Goal: Task Accomplishment & Management: Manage account settings

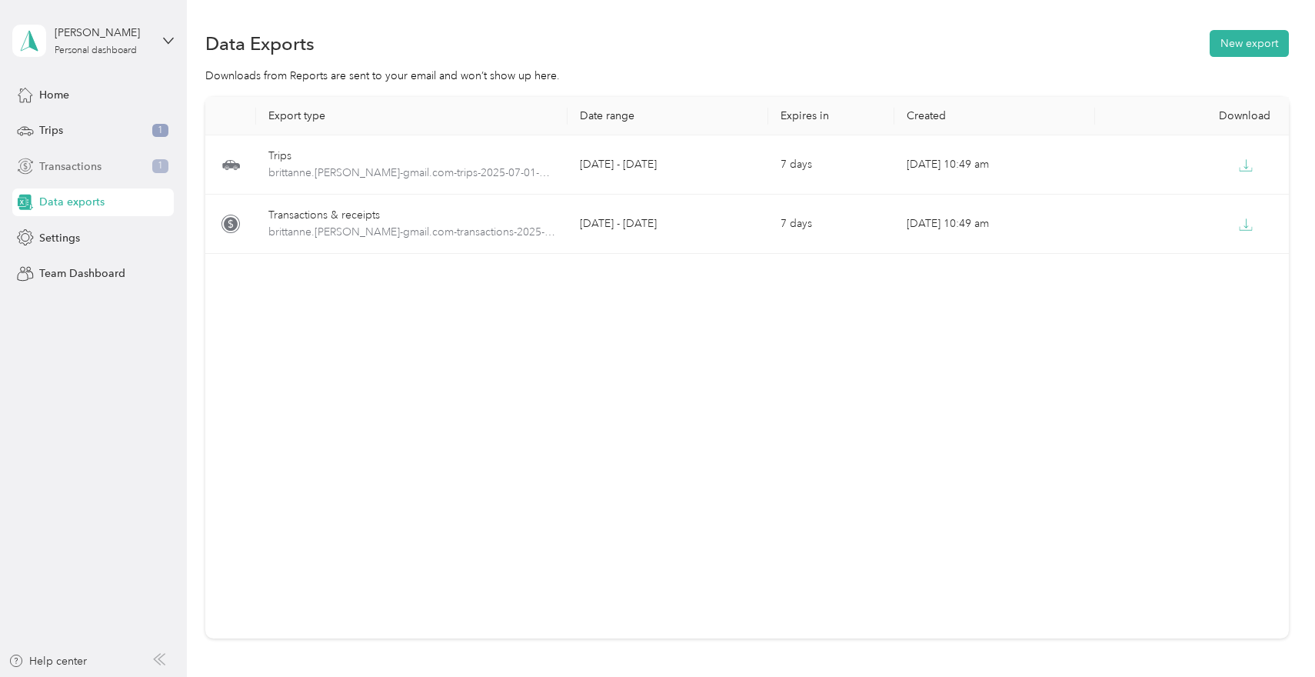
click at [91, 166] on span "Transactions" at bounding box center [70, 166] width 62 height 16
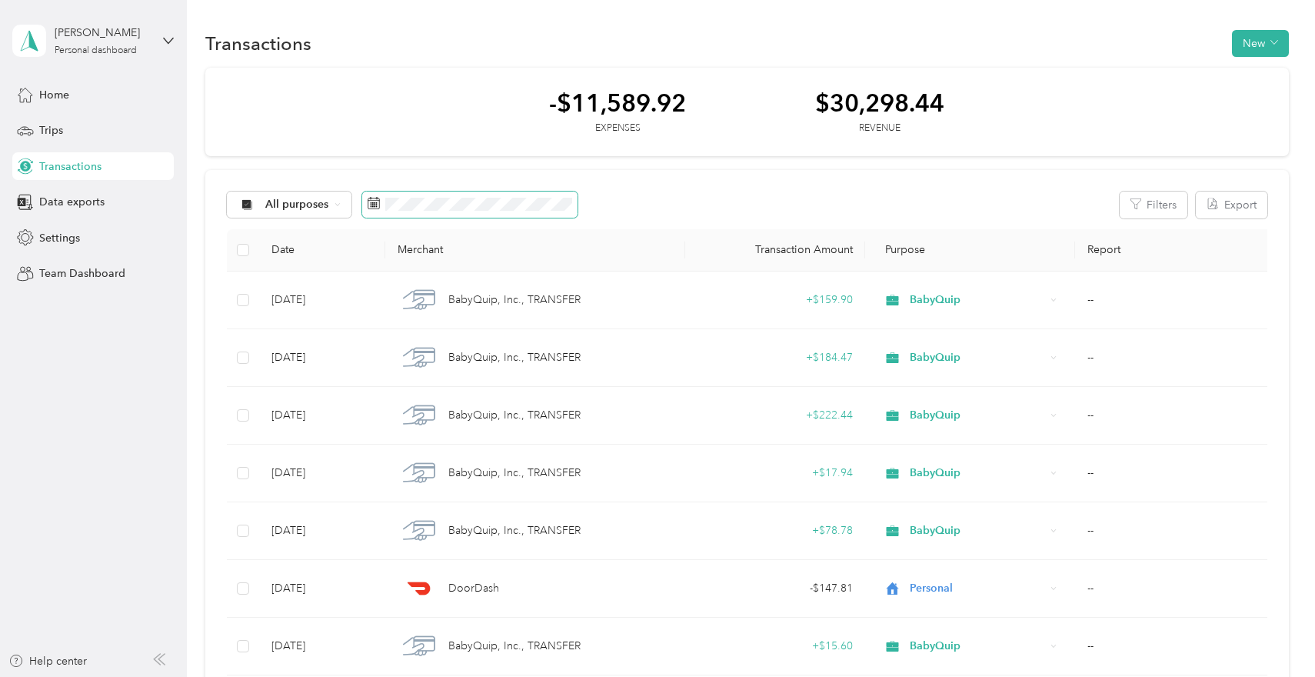
click at [518, 212] on span at bounding box center [469, 205] width 215 height 26
click at [462, 196] on span at bounding box center [469, 205] width 215 height 26
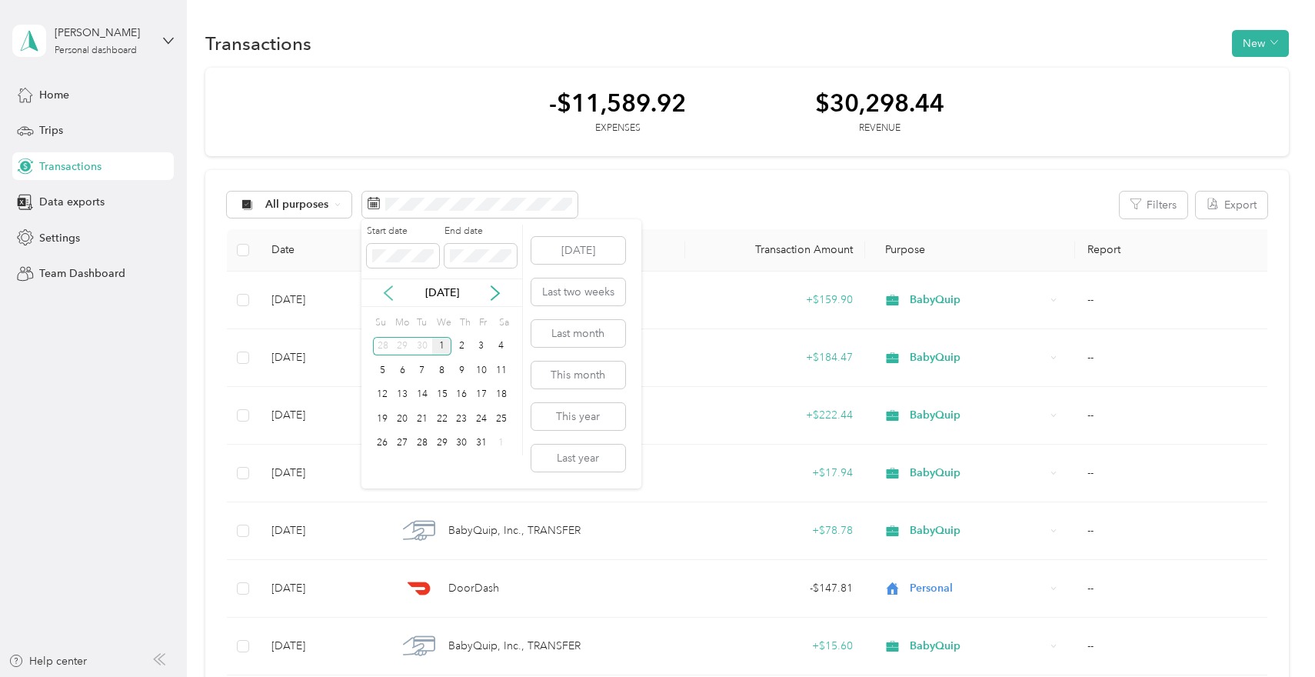
click at [388, 297] on icon at bounding box center [388, 292] width 15 height 15
click at [425, 348] on div "1" at bounding box center [422, 346] width 20 height 19
click at [397, 277] on div "Start date End date" at bounding box center [442, 252] width 161 height 54
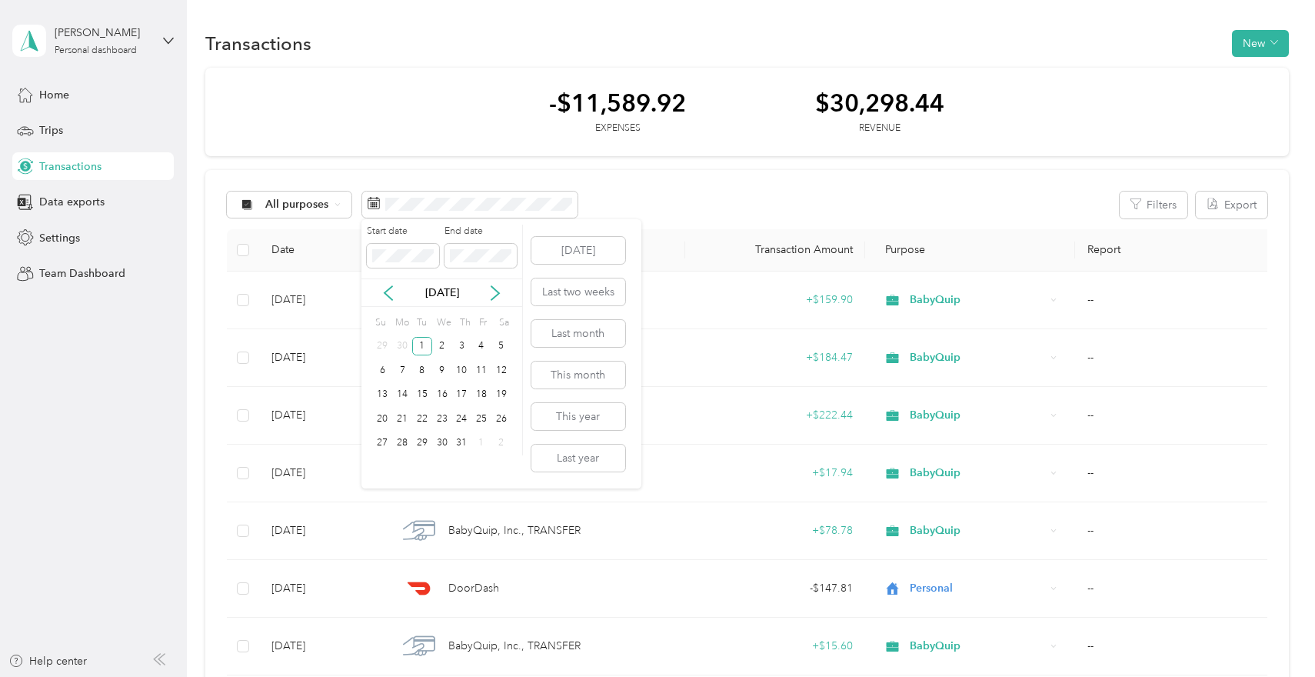
click at [507, 291] on div "[DATE]" at bounding box center [442, 293] width 161 height 16
click at [498, 291] on icon at bounding box center [495, 292] width 15 height 15
click at [388, 295] on icon at bounding box center [389, 293] width 8 height 14
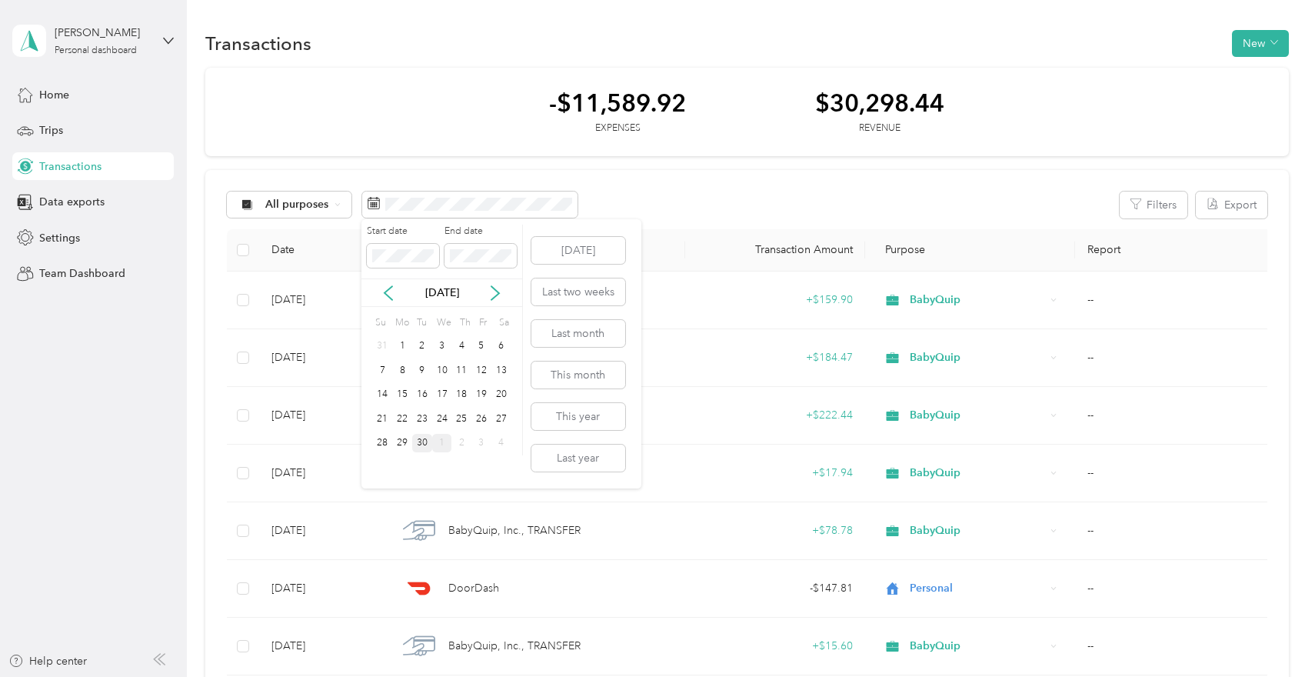
click at [420, 445] on div "30" at bounding box center [422, 443] width 20 height 19
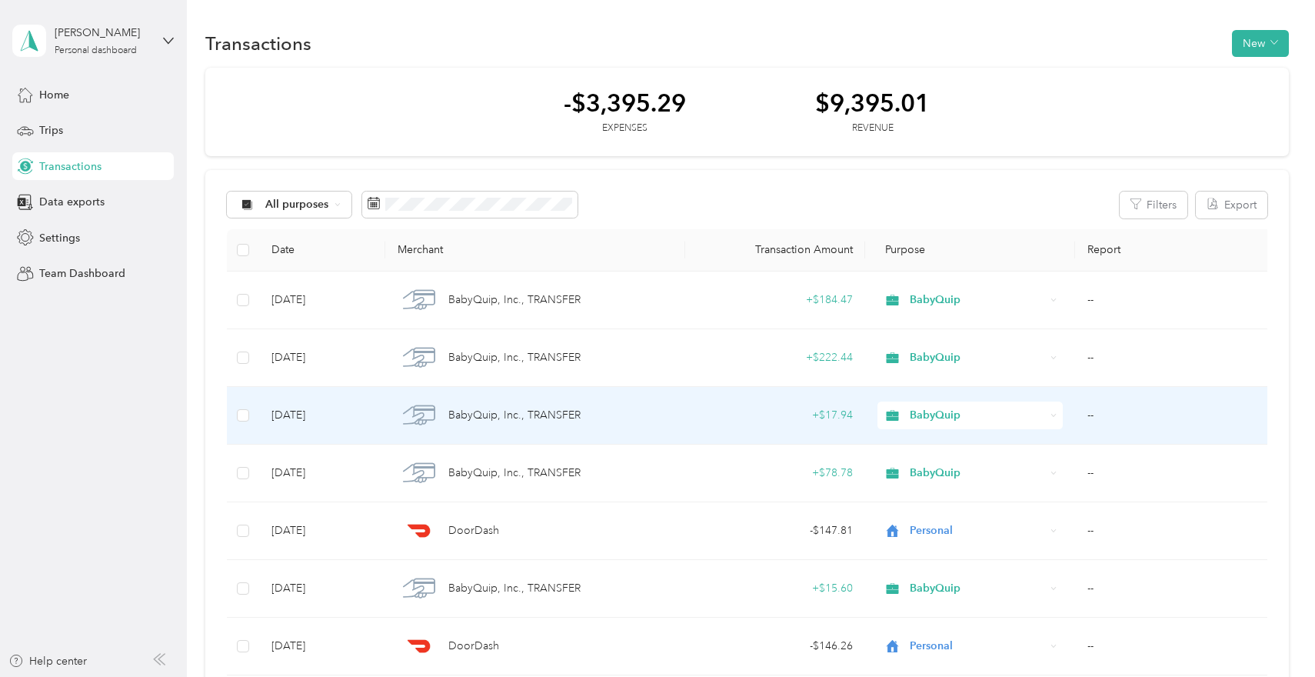
scroll to position [1, 0]
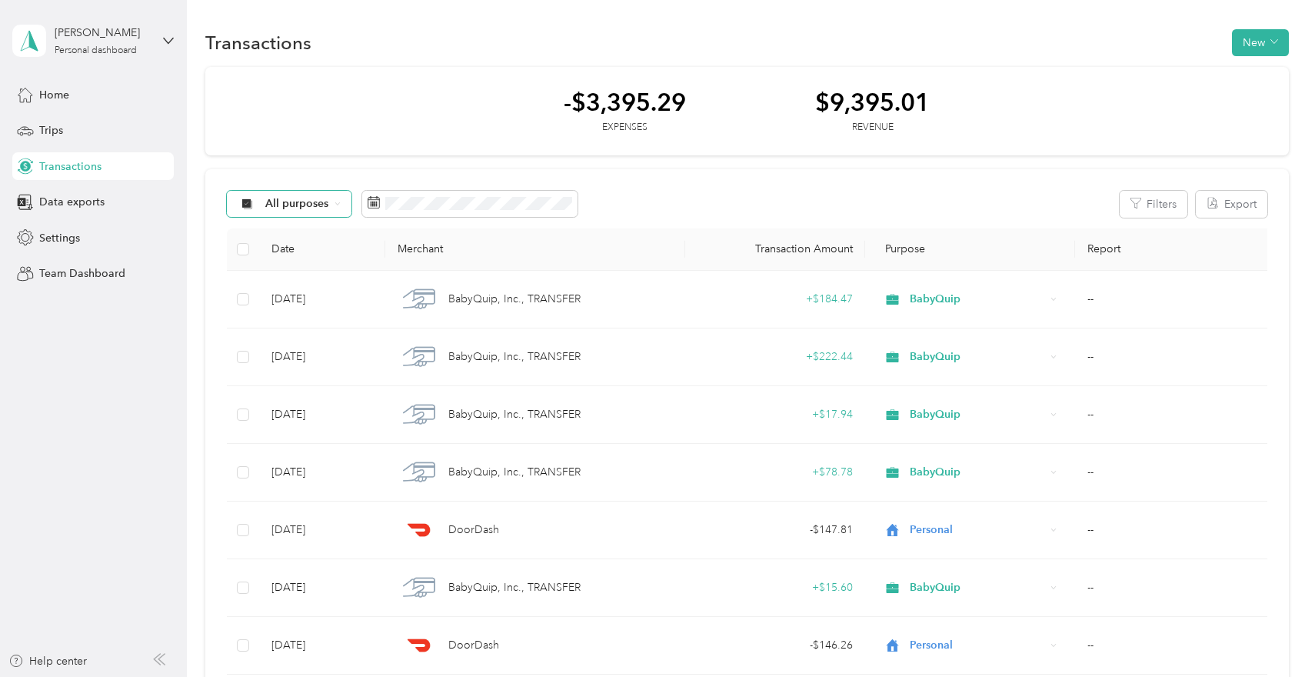
click at [335, 209] on div "All purposes" at bounding box center [289, 204] width 125 height 26
click at [296, 333] on span "BabyQuip" at bounding box center [302, 340] width 75 height 16
click at [1161, 200] on button "Filters" at bounding box center [1154, 204] width 68 height 27
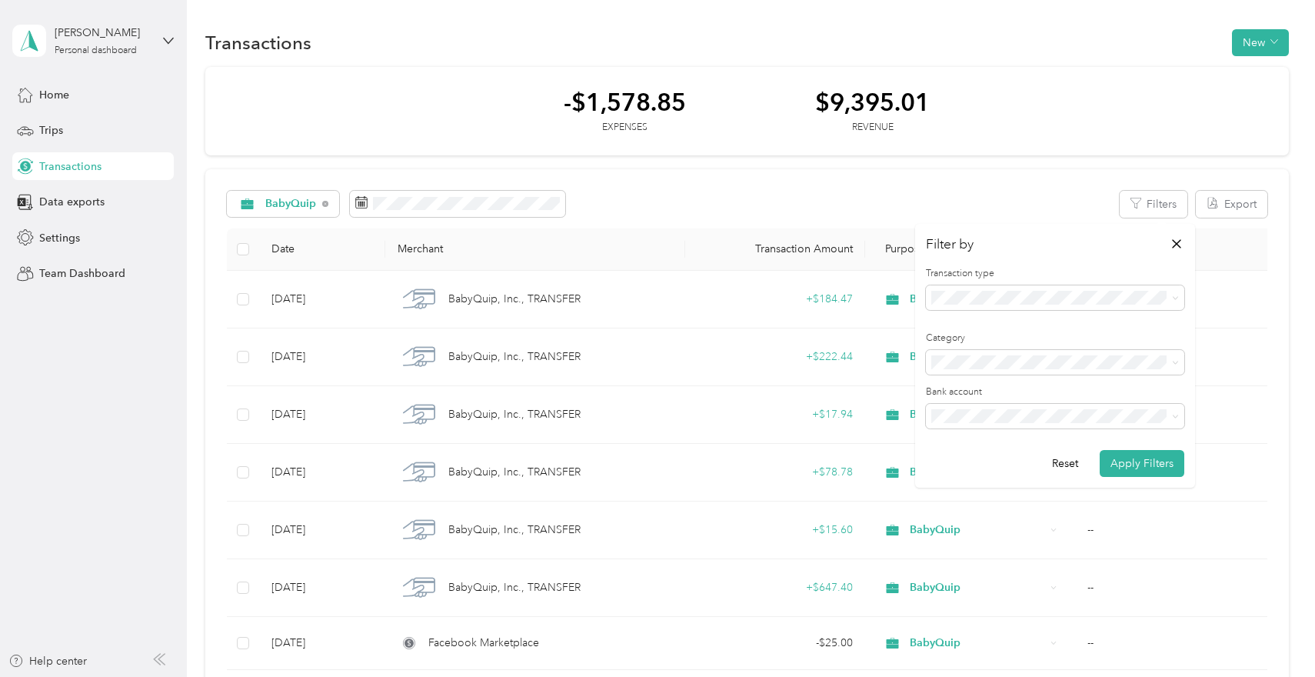
click at [973, 355] on div "Expense" at bounding box center [1055, 352] width 237 height 16
click at [1155, 465] on button "Apply Filters" at bounding box center [1142, 463] width 85 height 27
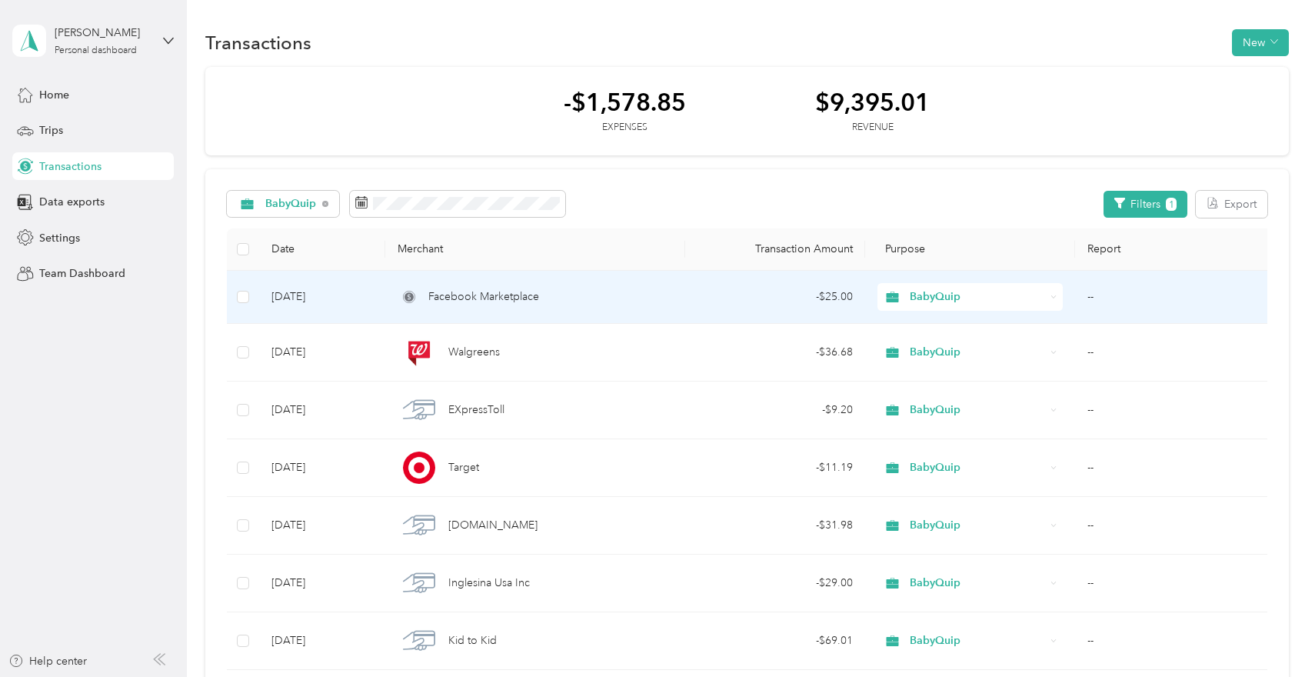
click at [492, 298] on span "Facebook Marketplace" at bounding box center [483, 296] width 111 height 17
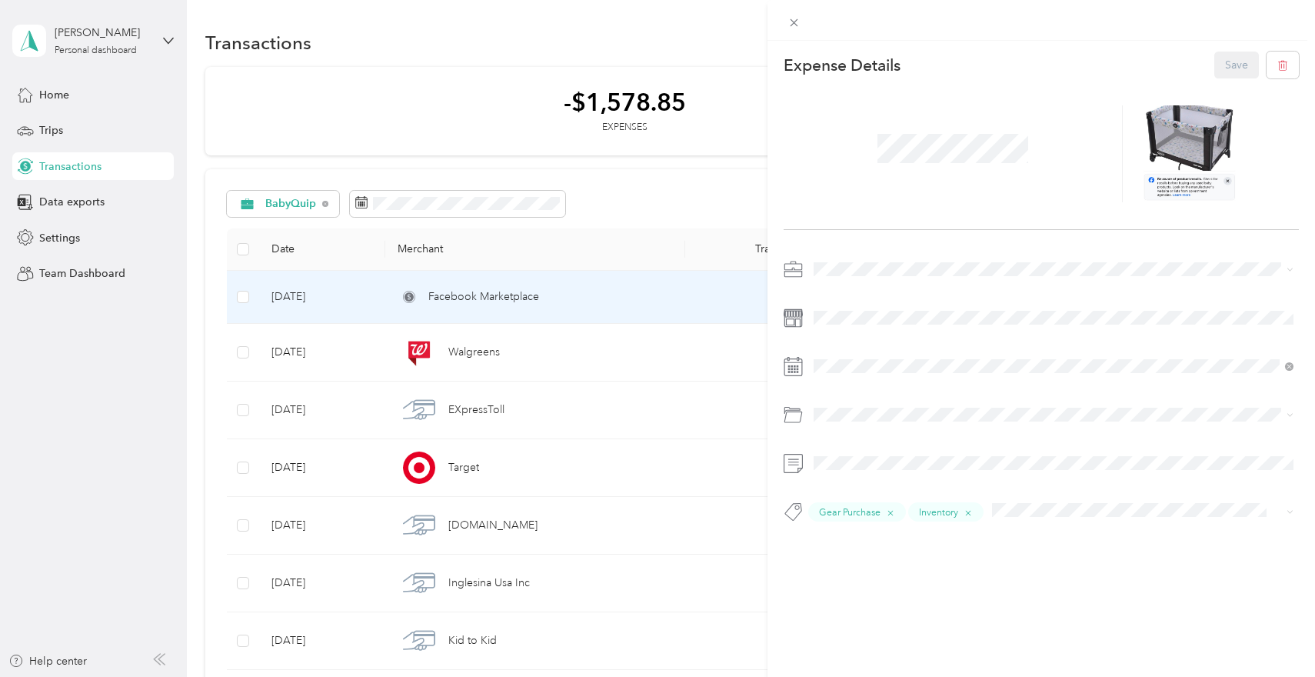
click at [628, 348] on div "This expense cannot be edited because it is either under review, approved, or p…" at bounding box center [657, 338] width 1315 height 677
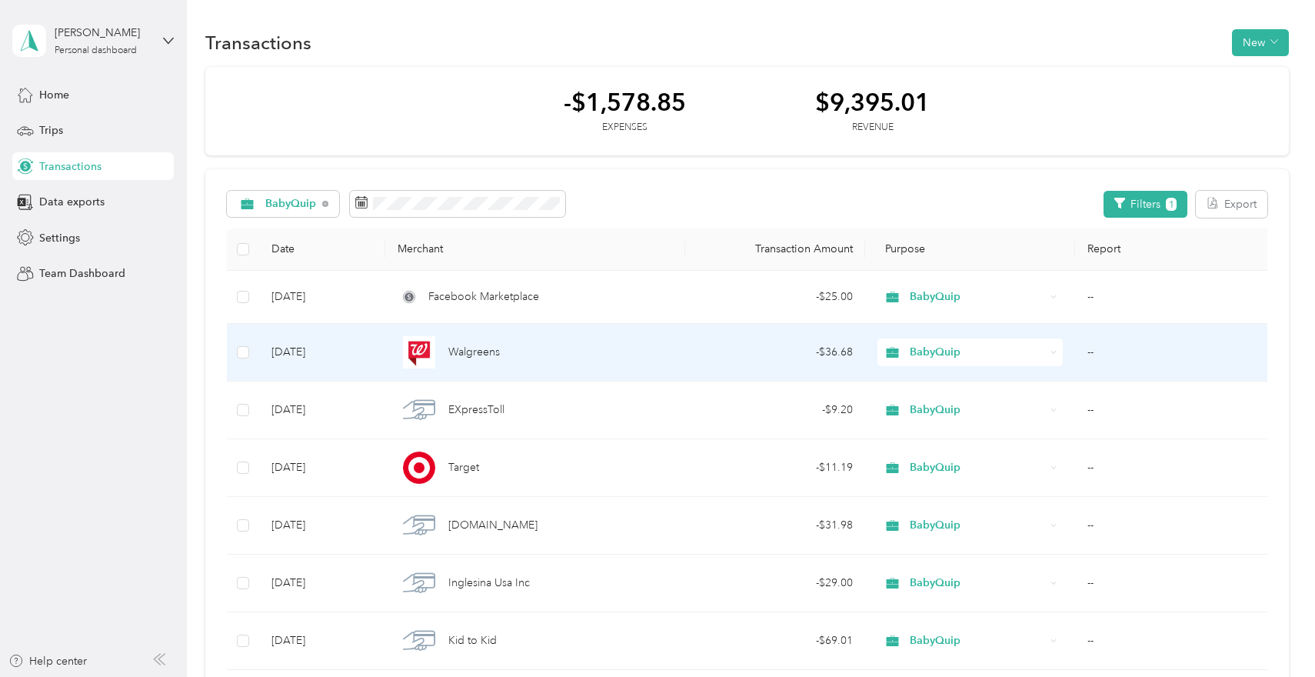
click at [562, 360] on div "Walgreens" at bounding box center [535, 352] width 275 height 32
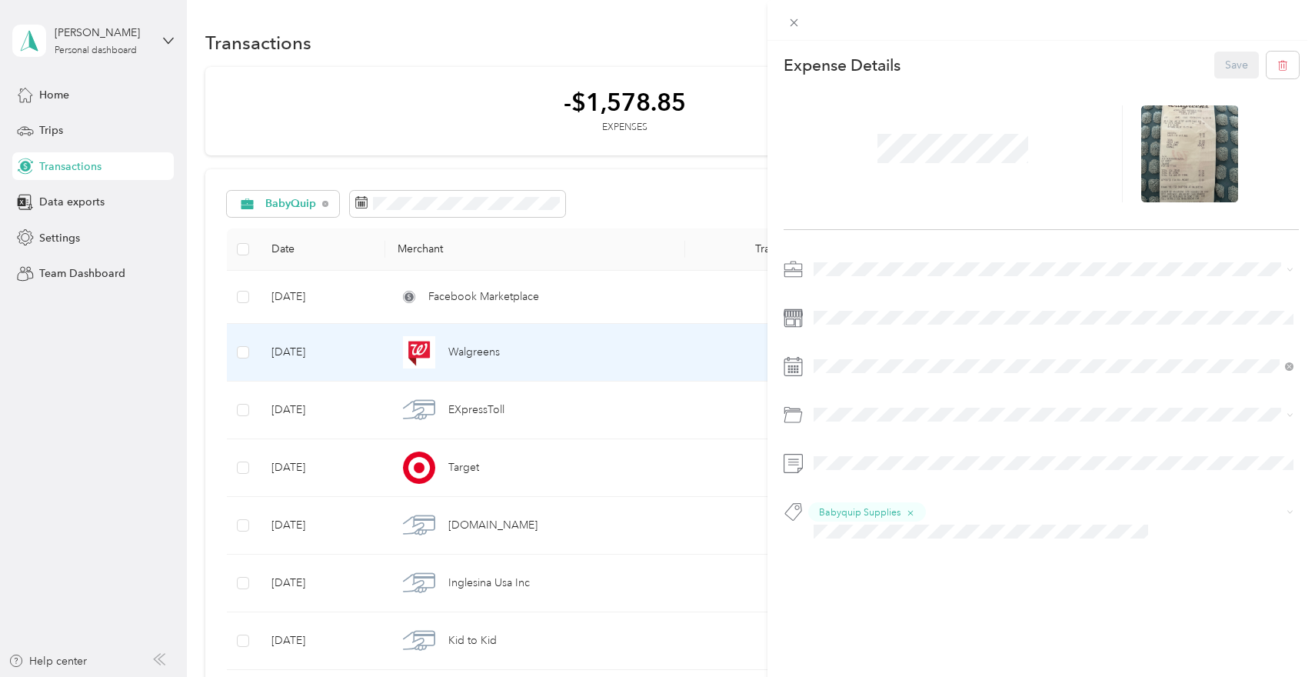
click at [582, 408] on div "This expense cannot be edited because it is either under review, approved, or p…" at bounding box center [657, 338] width 1315 height 677
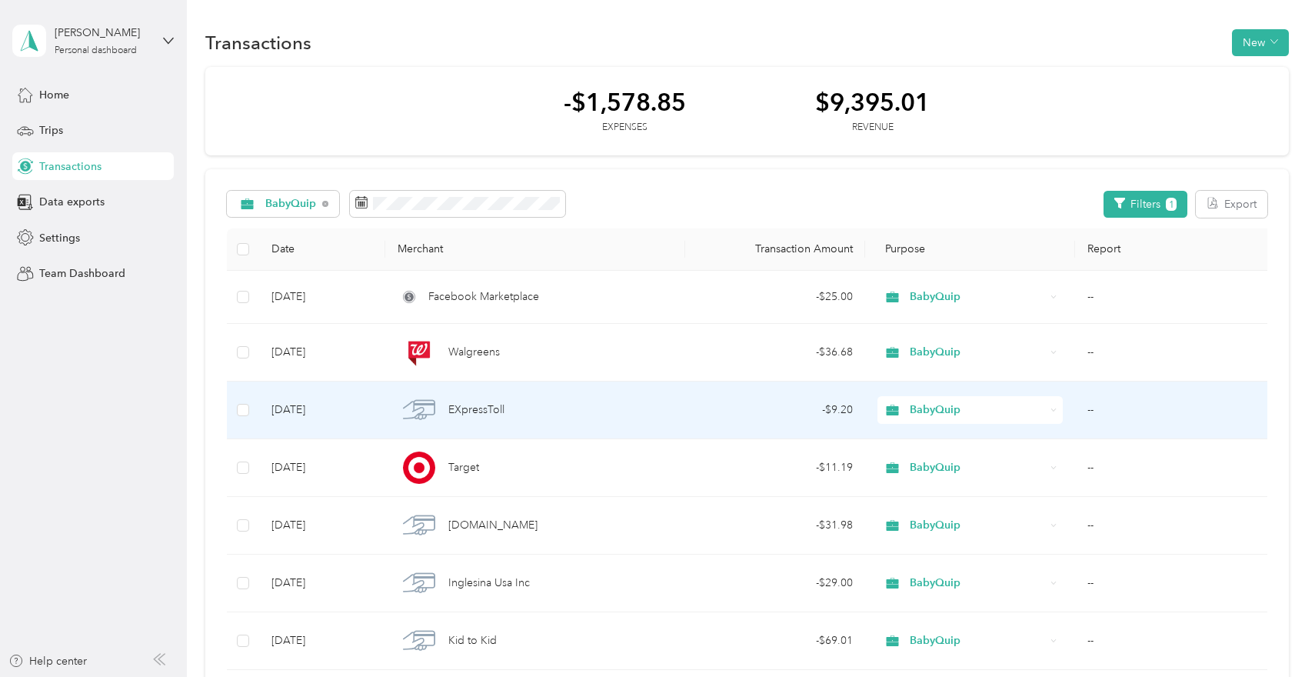
click at [499, 412] on span "EXpressToll" at bounding box center [476, 410] width 56 height 17
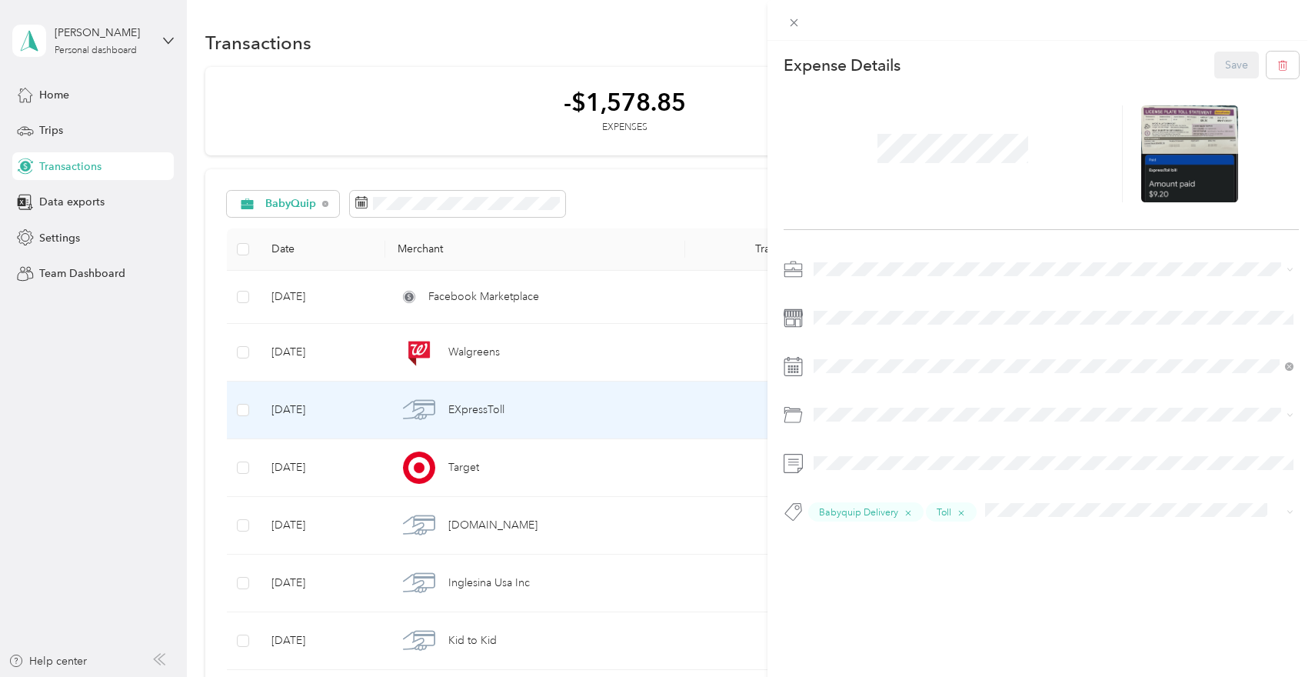
click at [491, 462] on div "This expense cannot be edited because it is either under review, approved, or p…" at bounding box center [657, 338] width 1315 height 677
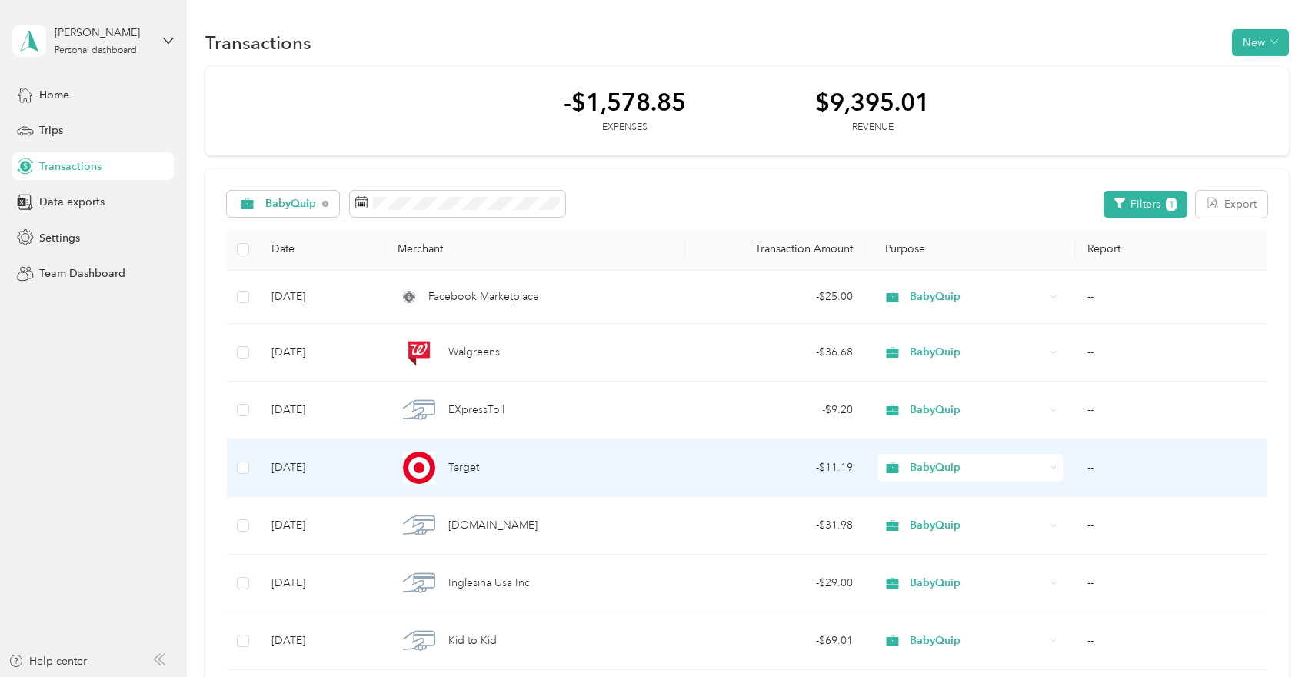
click at [465, 469] on span "Target" at bounding box center [463, 467] width 31 height 17
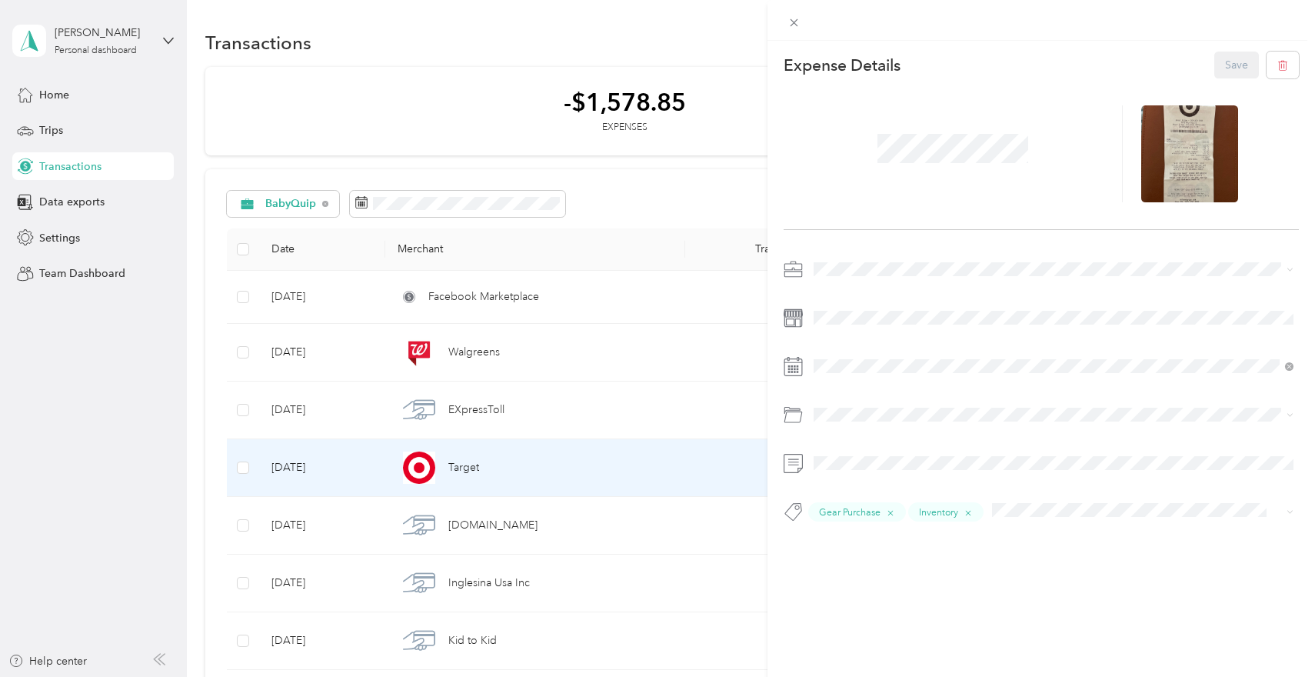
click at [468, 510] on div "This expense cannot be edited because it is either under review, approved, or p…" at bounding box center [657, 338] width 1315 height 677
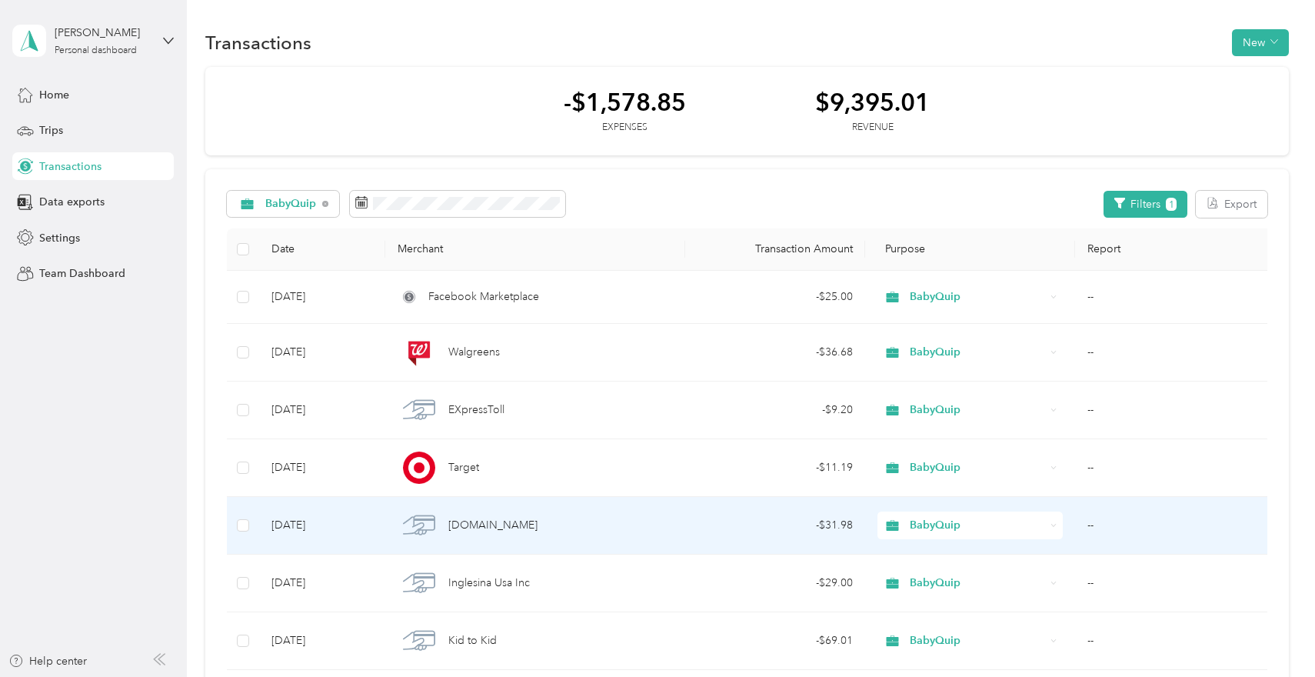
click at [467, 525] on span "[DOMAIN_NAME]" at bounding box center [492, 525] width 89 height 17
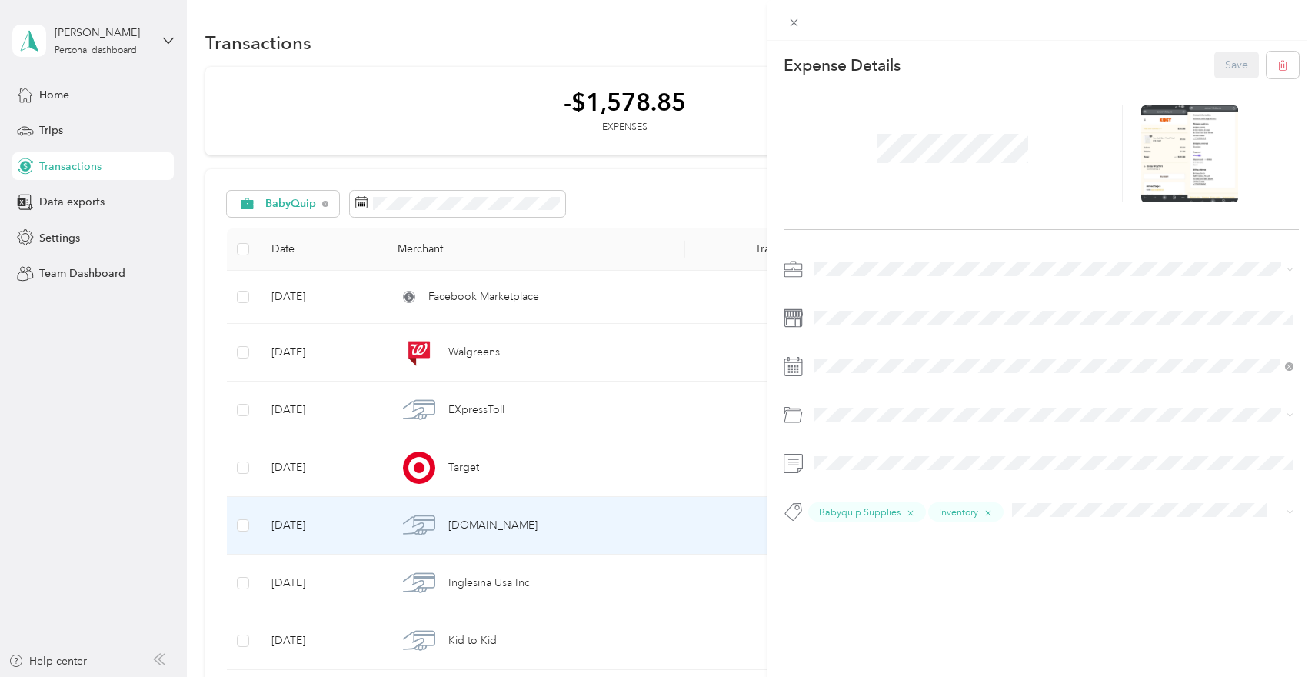
click at [487, 589] on div "This expense cannot be edited because it is either under review, approved, or p…" at bounding box center [657, 338] width 1315 height 677
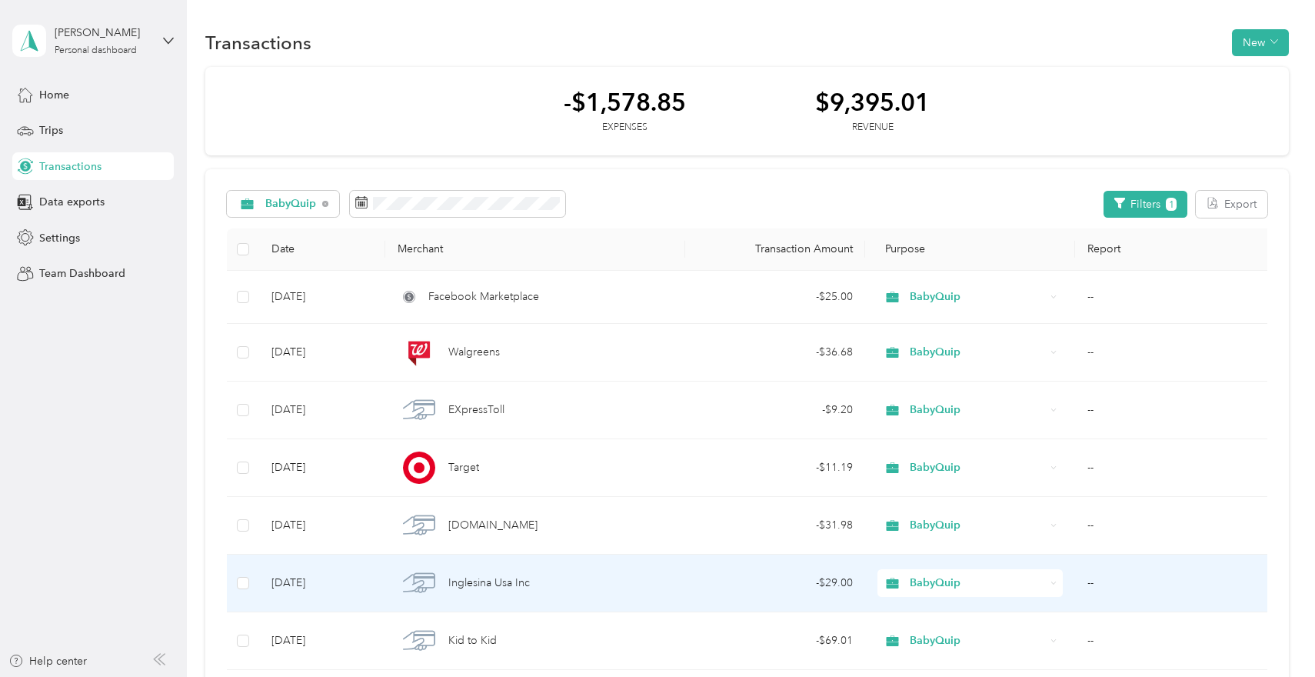
click at [515, 577] on span "Inglesina Usa Inc" at bounding box center [489, 583] width 82 height 17
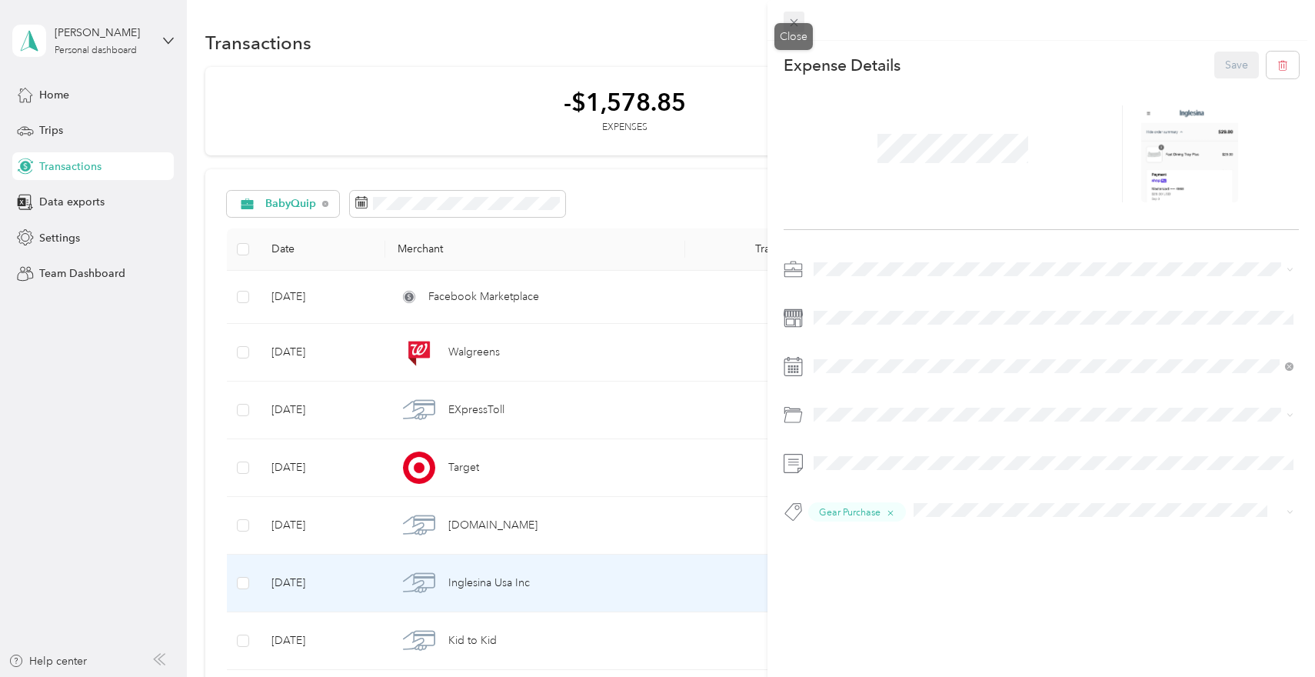
click at [798, 20] on icon at bounding box center [794, 22] width 13 height 13
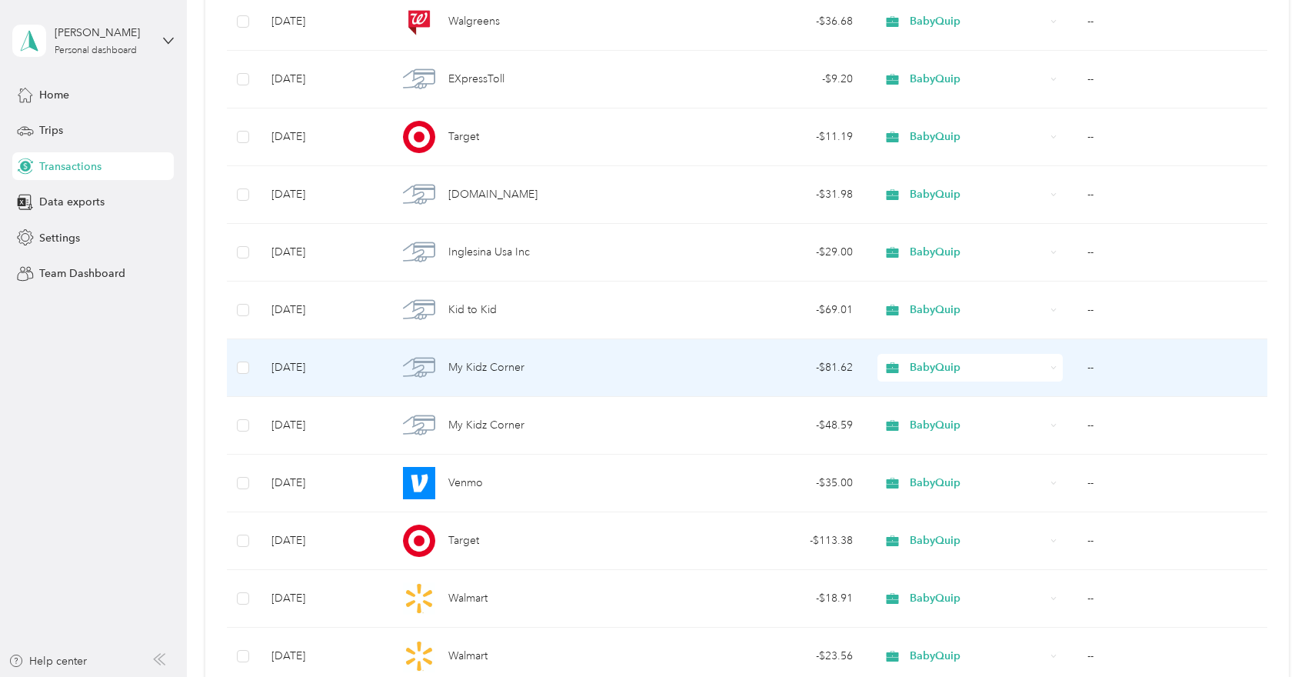
scroll to position [331, 0]
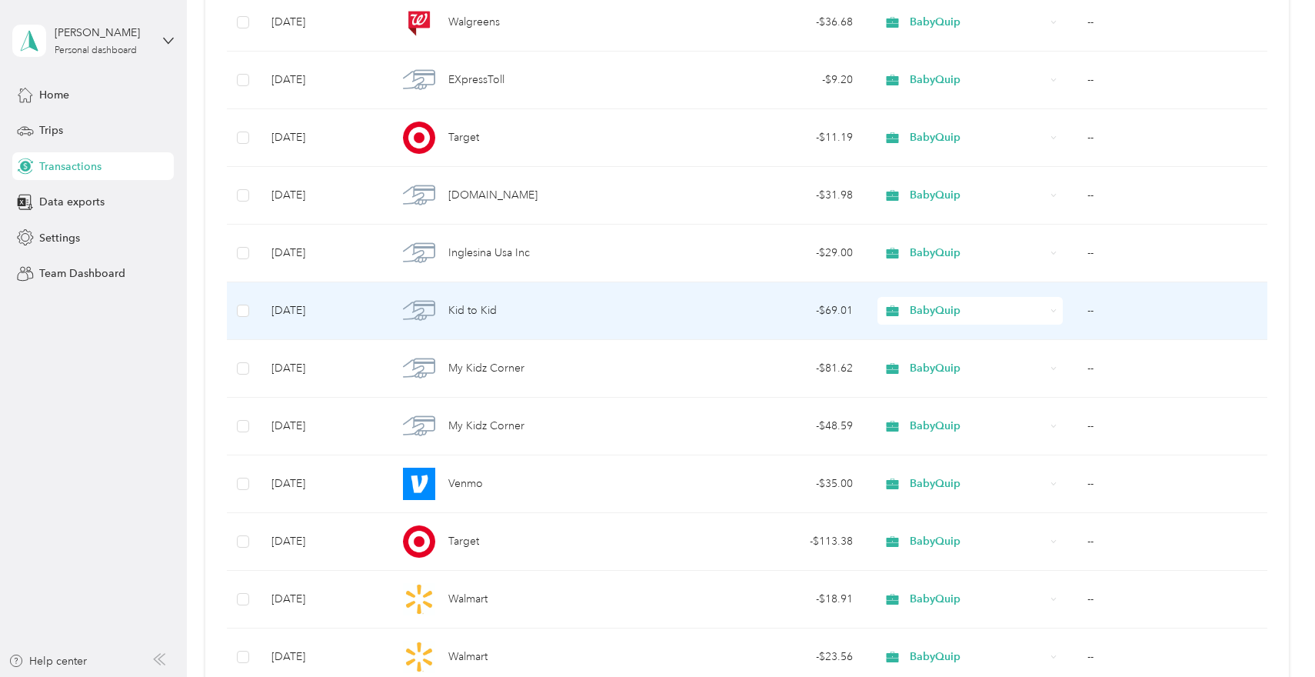
click at [543, 313] on div "Kid to Kid" at bounding box center [535, 311] width 275 height 32
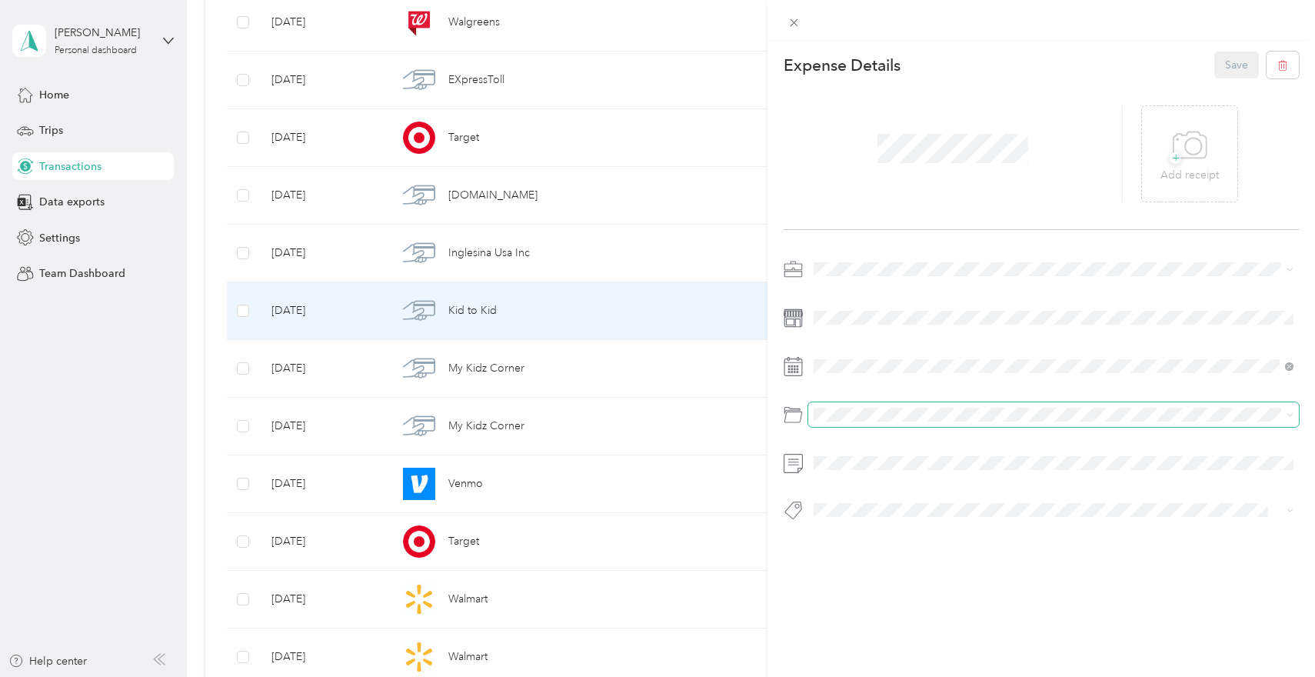
click at [833, 423] on span at bounding box center [1054, 414] width 492 height 25
click at [867, 398] on div at bounding box center [1042, 394] width 516 height 275
click at [837, 576] on div "Inventory" at bounding box center [1054, 584] width 470 height 16
click at [848, 535] on span "Inventory" at bounding box center [849, 534] width 39 height 14
click at [880, 568] on span "Gear Purchase" at bounding box center [861, 570] width 62 height 14
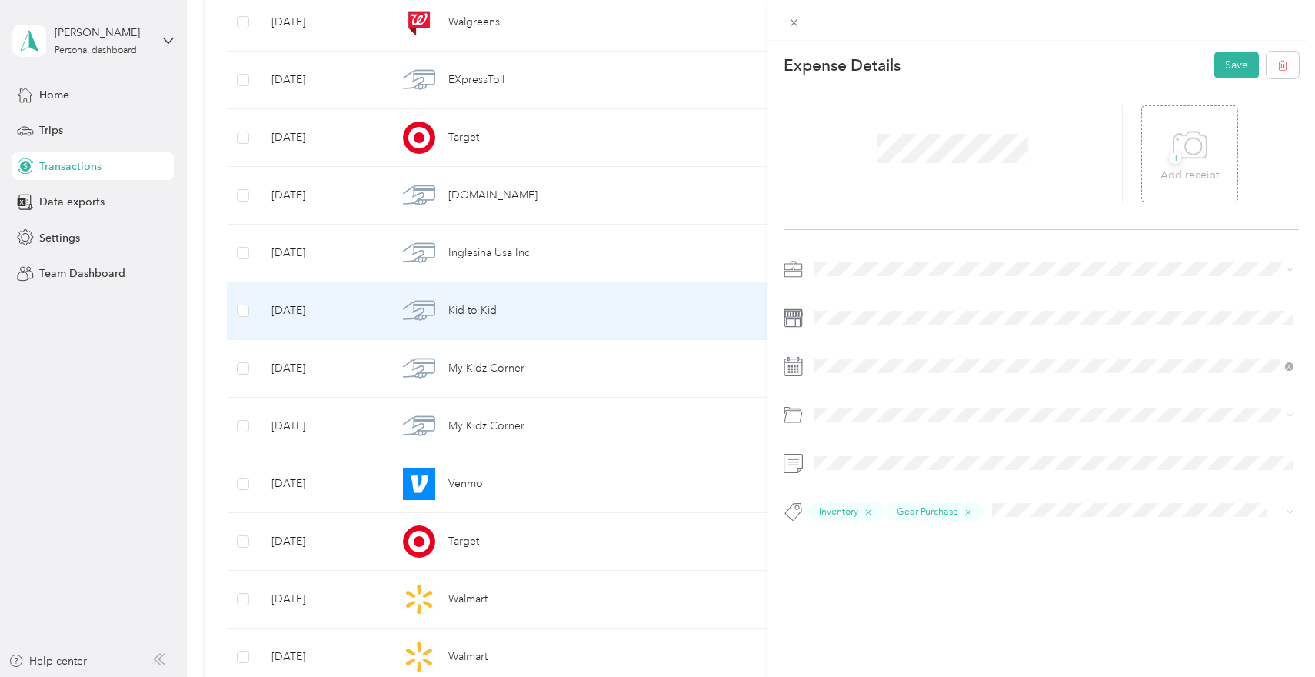
click at [1202, 159] on icon at bounding box center [1190, 146] width 35 height 42
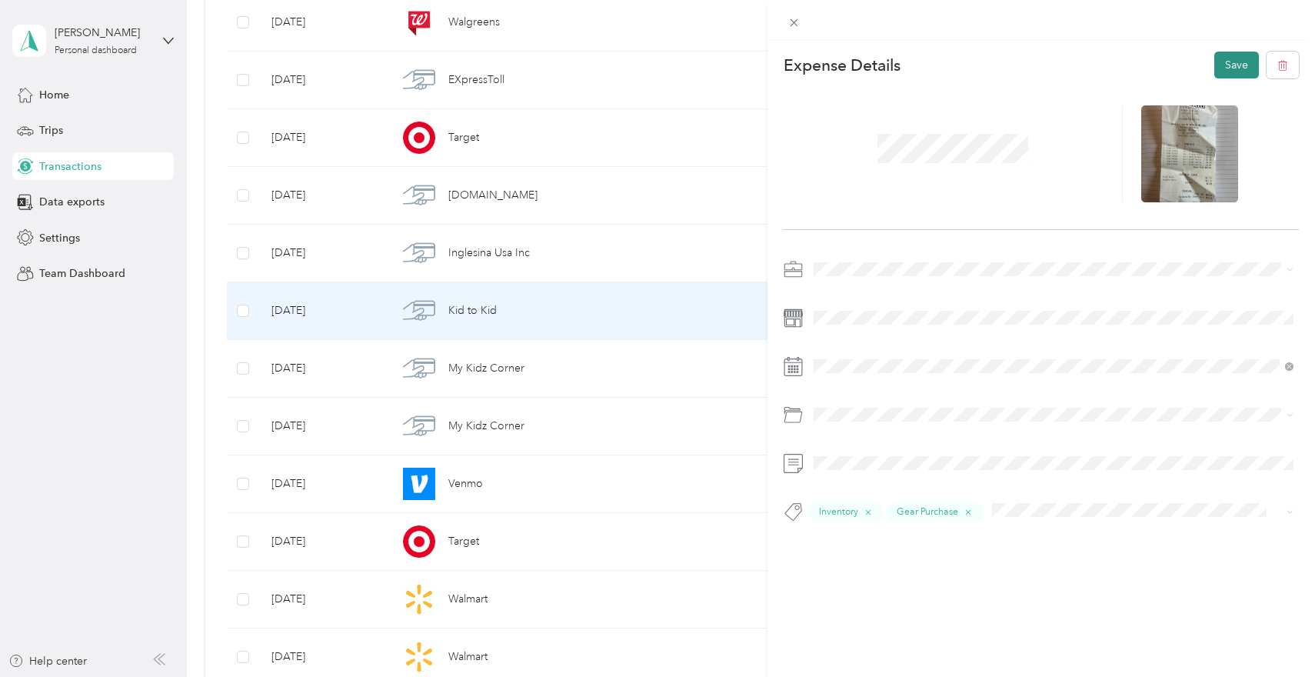
click at [1226, 52] on button "Save" at bounding box center [1237, 65] width 45 height 27
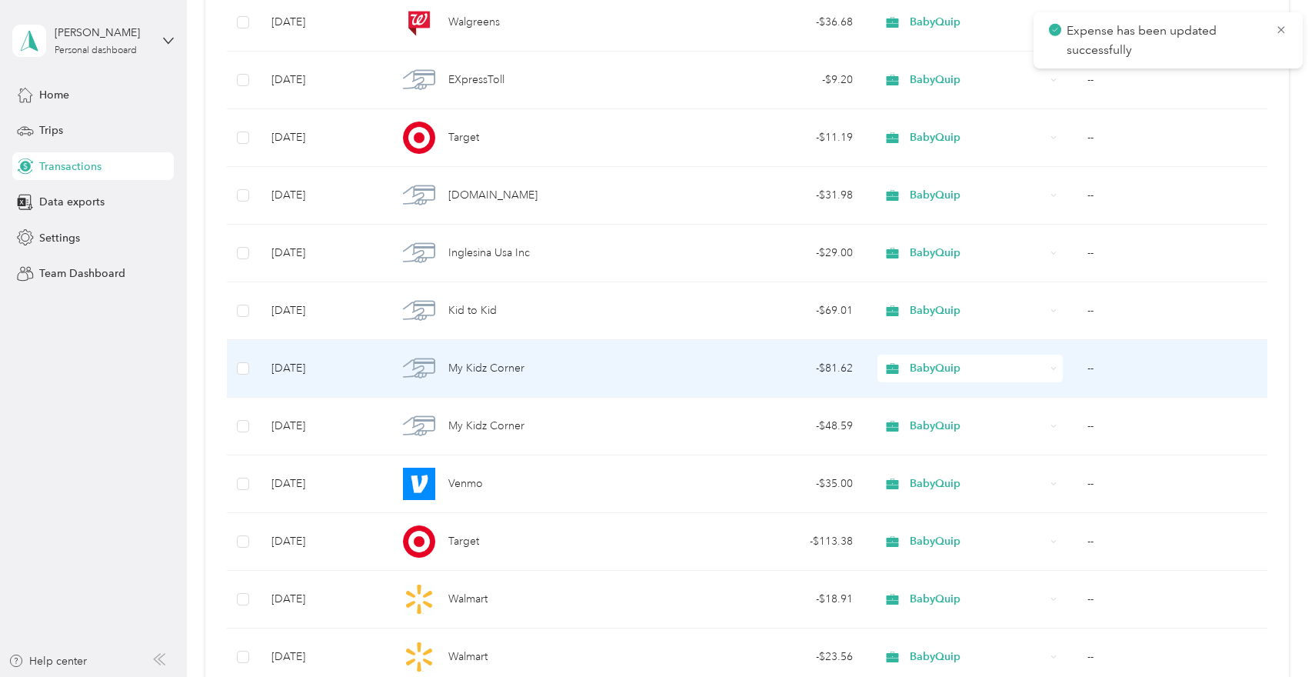
click at [593, 382] on div "My Kidz Corner" at bounding box center [535, 368] width 275 height 32
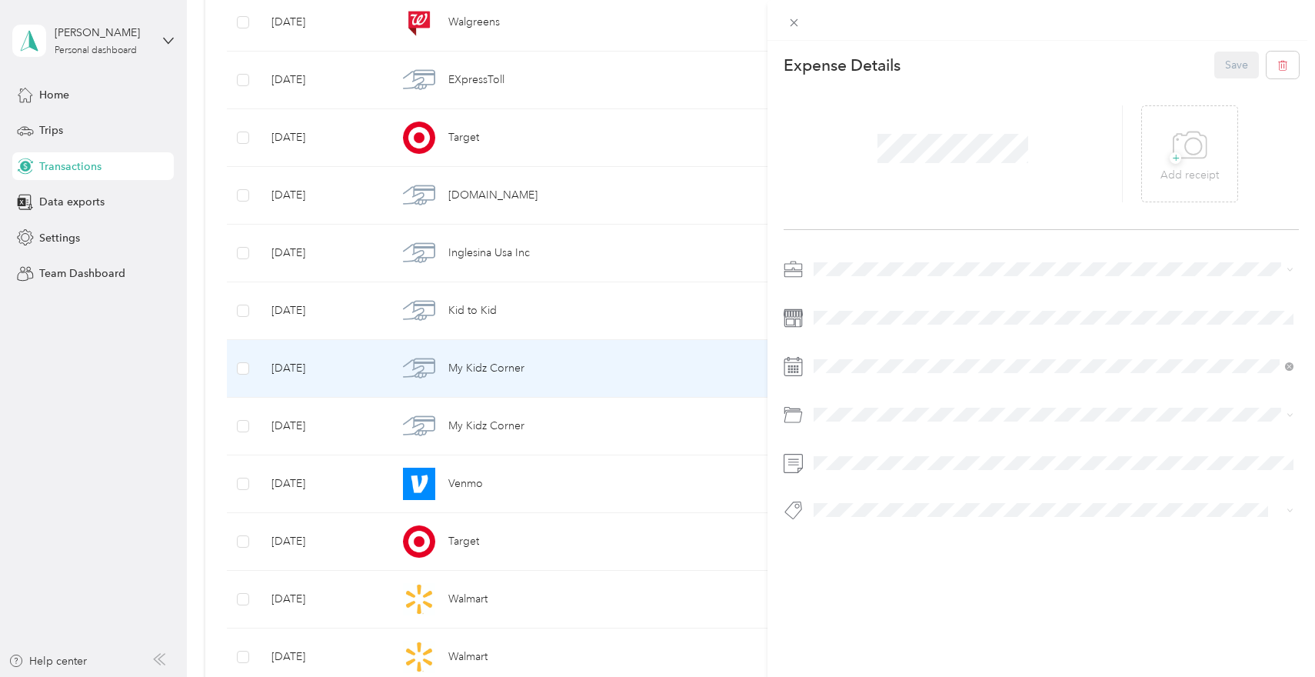
click at [570, 418] on div "This expense cannot be edited because it is either under review, approved, or p…" at bounding box center [657, 338] width 1315 height 677
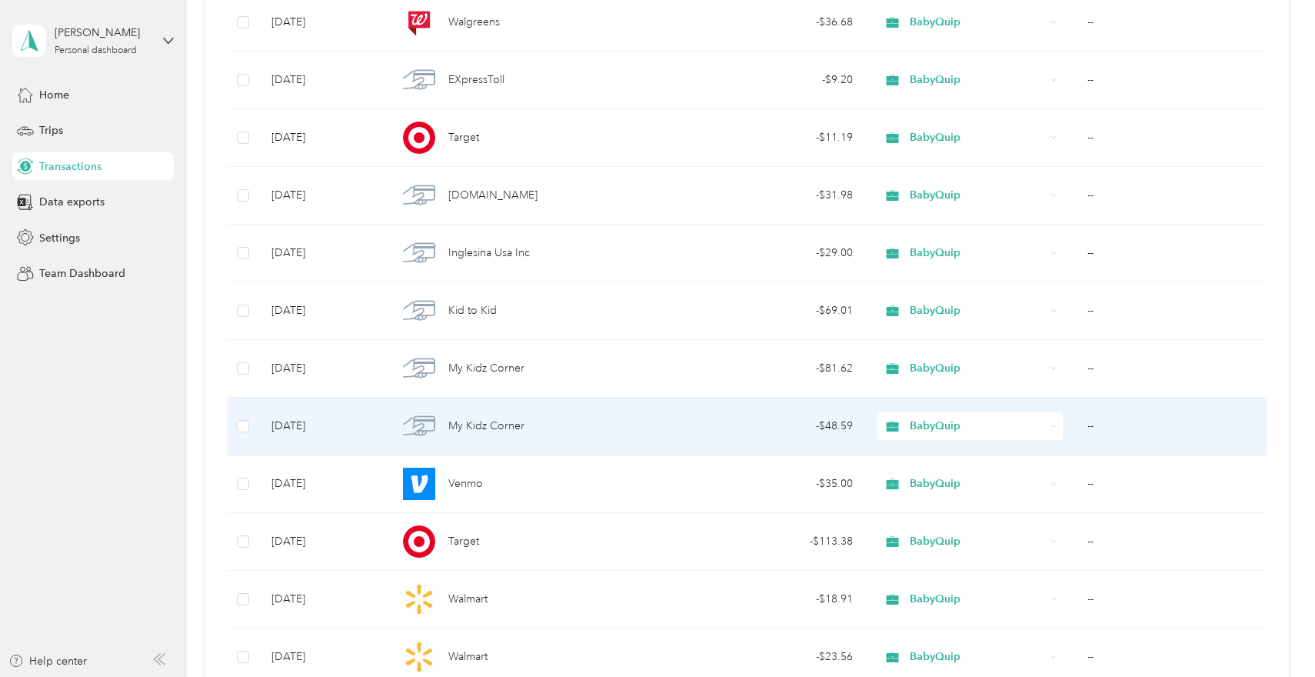
click at [545, 428] on div "My Kidz Corner" at bounding box center [535, 426] width 275 height 32
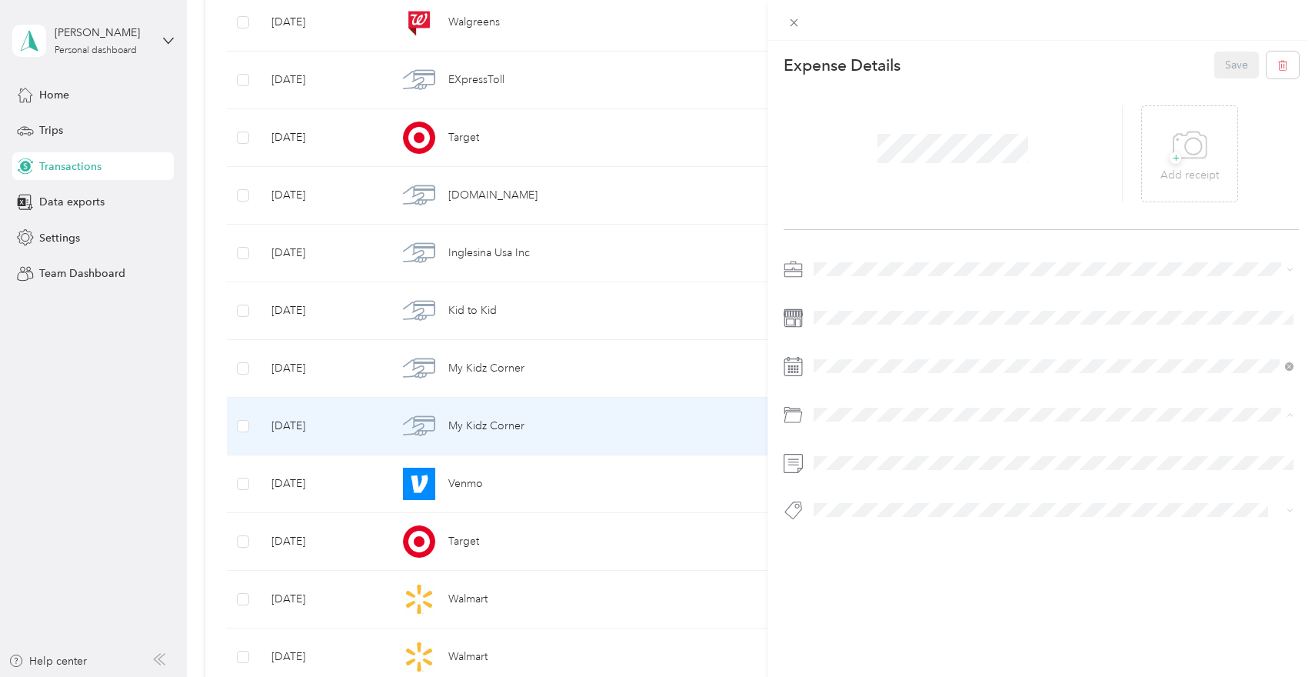
click at [846, 582] on span "Inventory" at bounding box center [842, 584] width 46 height 13
click at [827, 536] on button "Inventory" at bounding box center [849, 534] width 61 height 19
click at [898, 565] on button "Gear Purchase" at bounding box center [860, 568] width 83 height 19
click at [1200, 180] on p "Add receipt" at bounding box center [1190, 175] width 58 height 17
click at [1190, 155] on icon at bounding box center [1190, 146] width 35 height 42
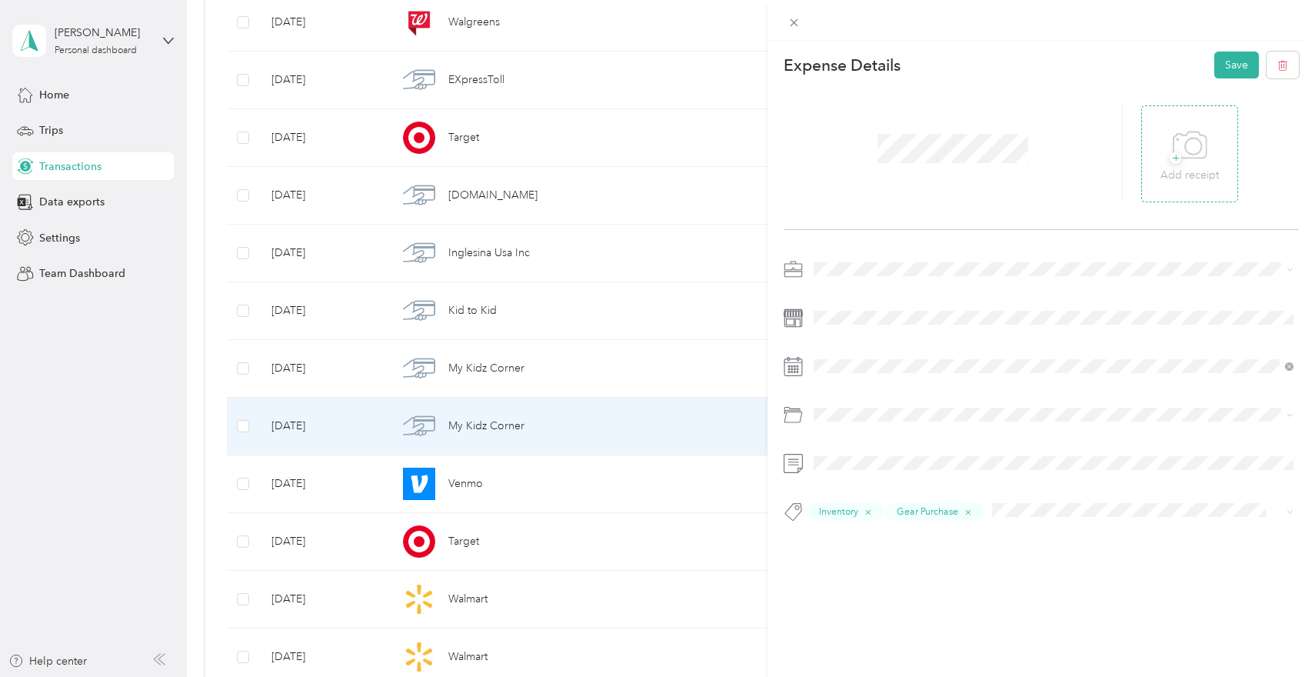
click at [1182, 159] on icon at bounding box center [1190, 146] width 35 height 42
click at [1175, 170] on p "Add receipt" at bounding box center [1190, 175] width 58 height 17
click at [1178, 152] on span "+" at bounding box center [1176, 158] width 12 height 12
click at [1239, 65] on button "Save" at bounding box center [1237, 65] width 45 height 27
click at [1281, 26] on icon at bounding box center [1281, 30] width 12 height 14
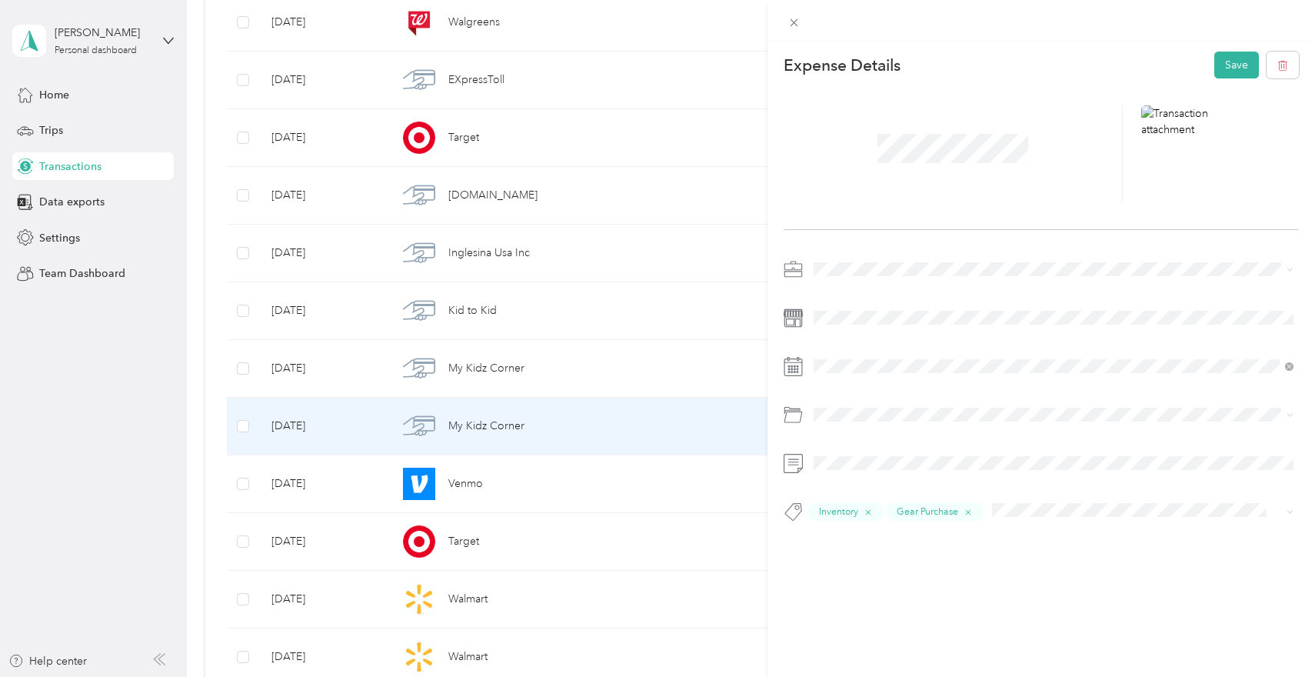
click at [1140, 130] on div at bounding box center [1217, 153] width 163 height 97
click at [1158, 129] on div at bounding box center [1190, 153] width 97 height 97
click at [1175, 154] on icon at bounding box center [1179, 153] width 14 height 9
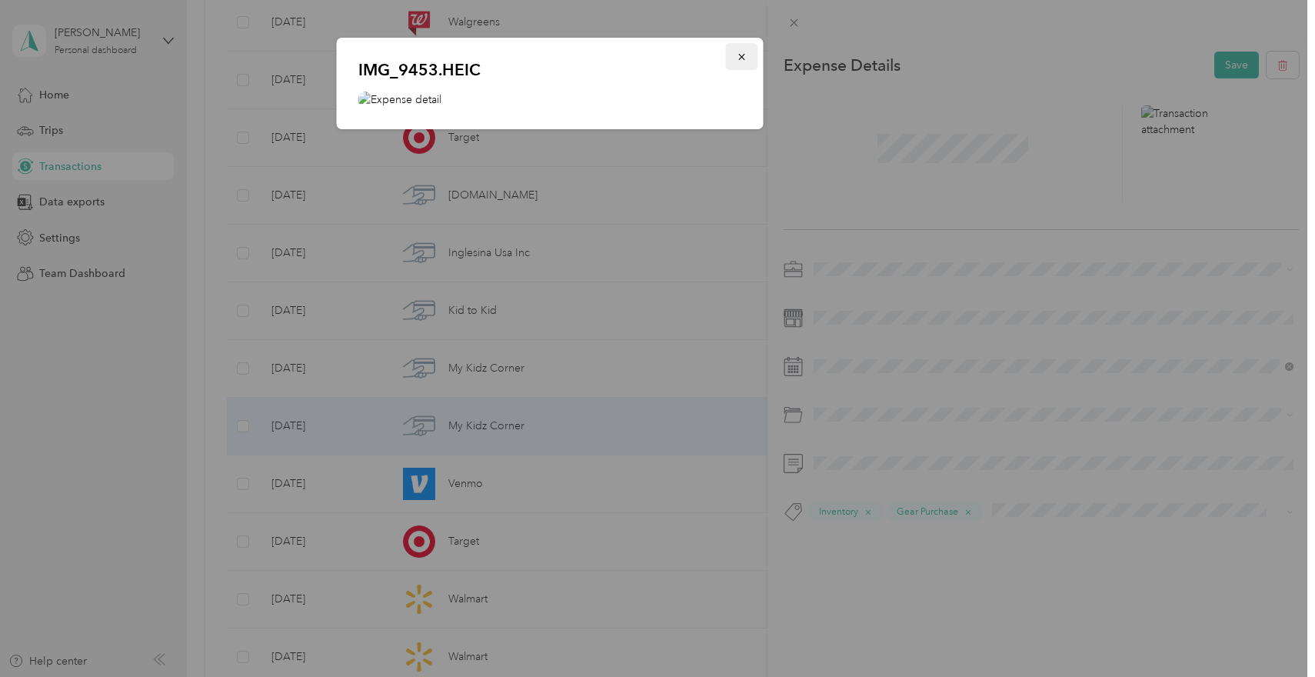
click at [742, 64] on button "button" at bounding box center [742, 56] width 32 height 27
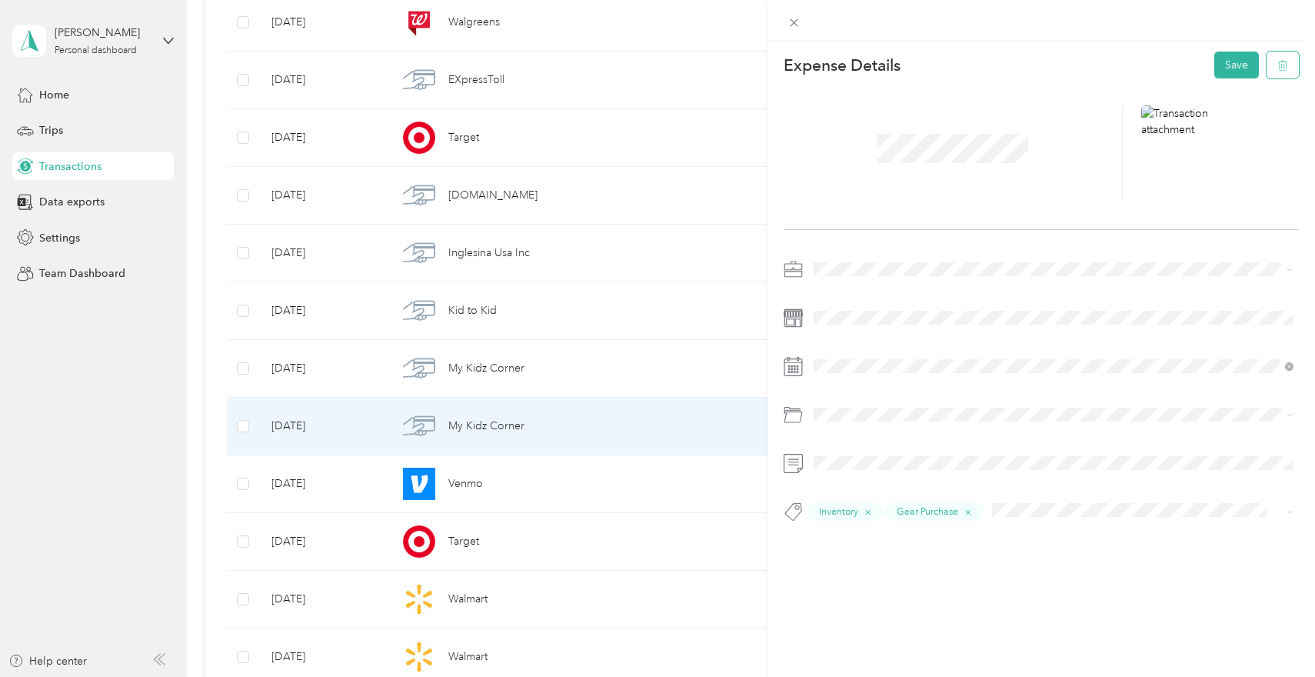
click at [1288, 69] on button "button" at bounding box center [1283, 65] width 32 height 27
click at [1241, 76] on button "Yes" at bounding box center [1237, 76] width 30 height 25
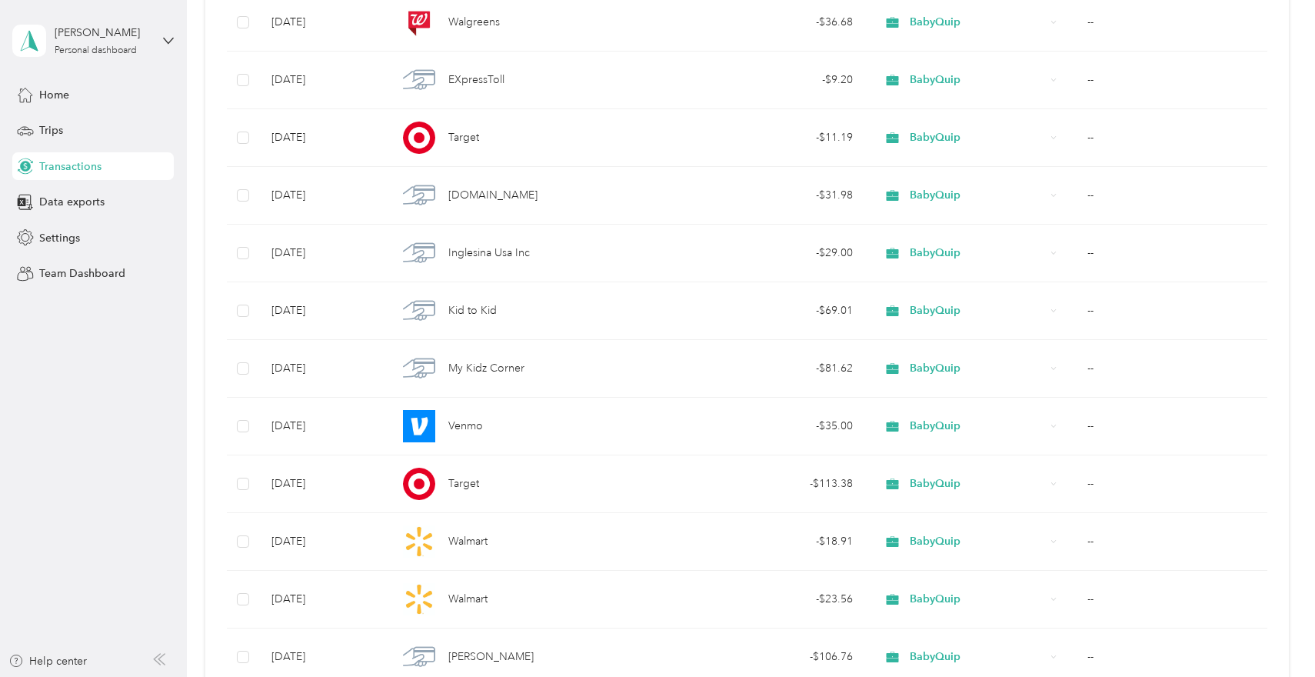
scroll to position [174, 0]
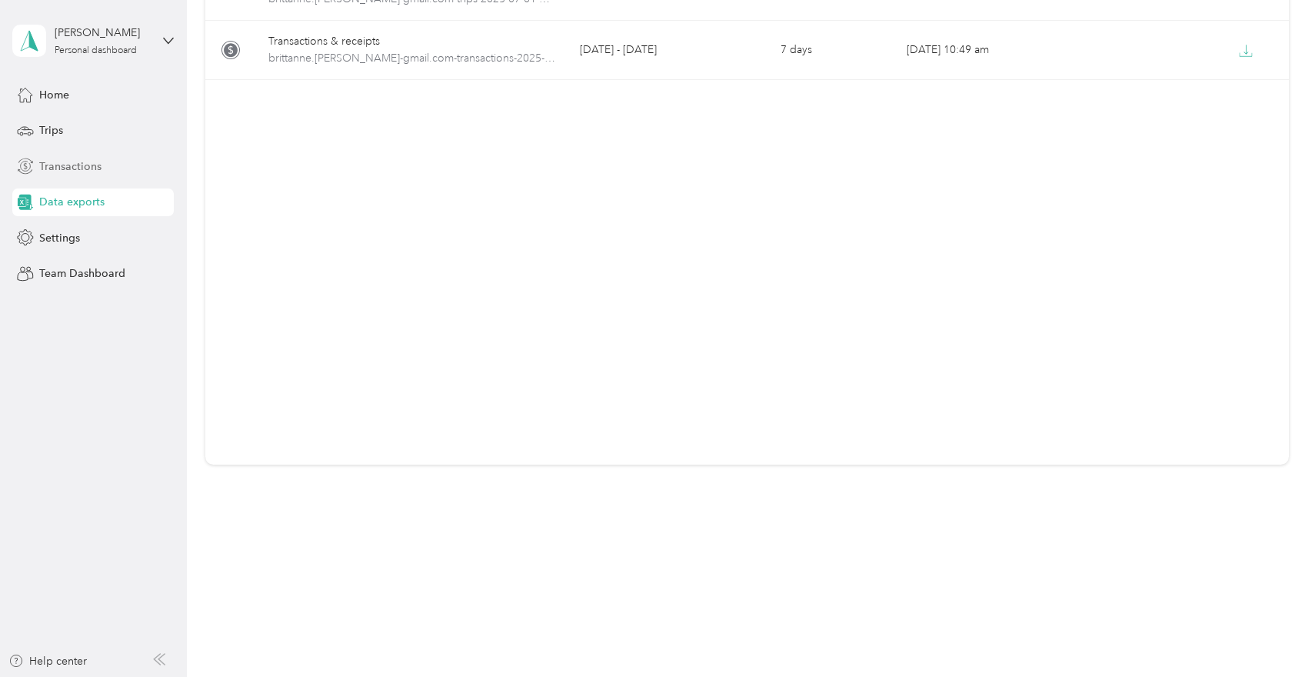
click at [48, 161] on span "Transactions" at bounding box center [70, 166] width 62 height 16
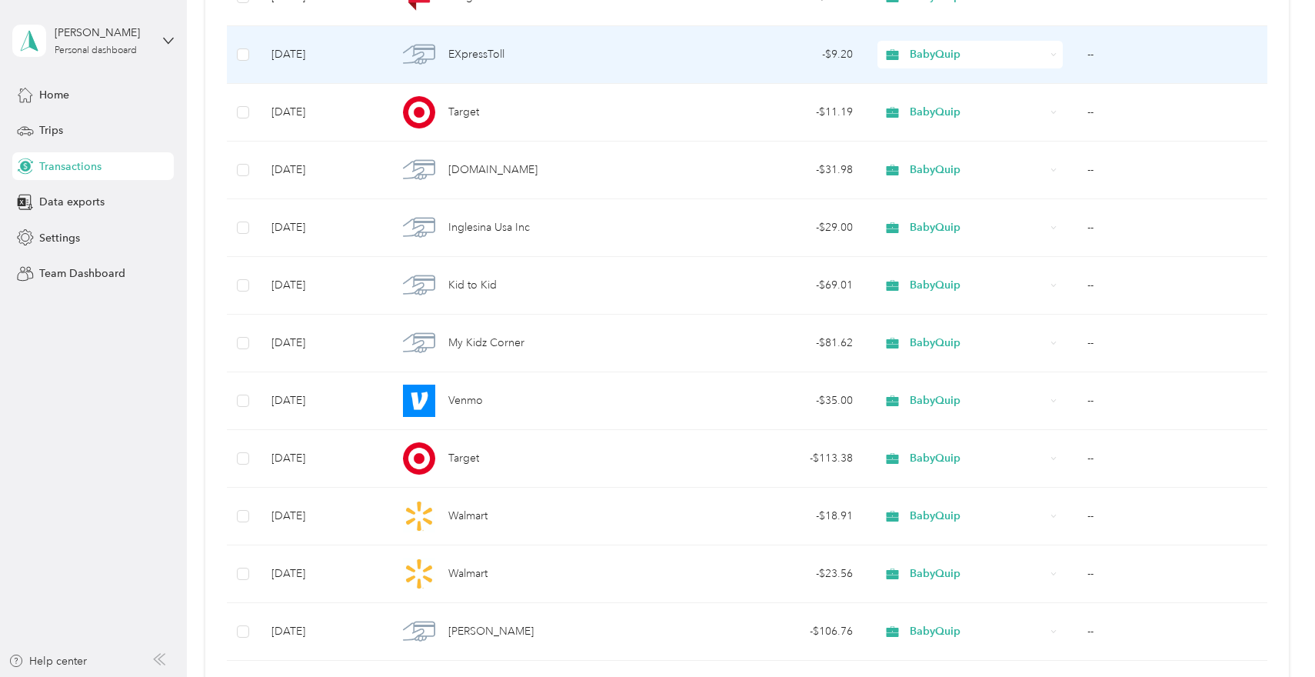
scroll to position [359, 0]
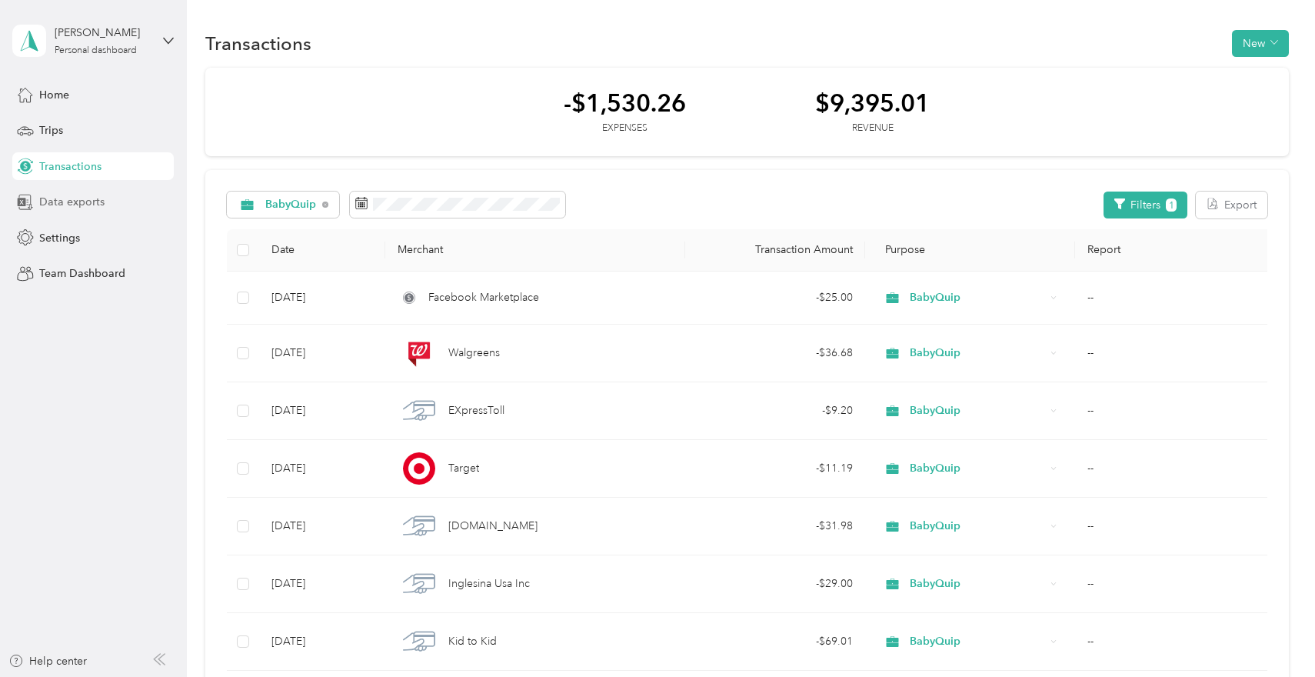
click at [70, 206] on span "Data exports" at bounding box center [71, 202] width 65 height 16
